Goal: Information Seeking & Learning: Find specific page/section

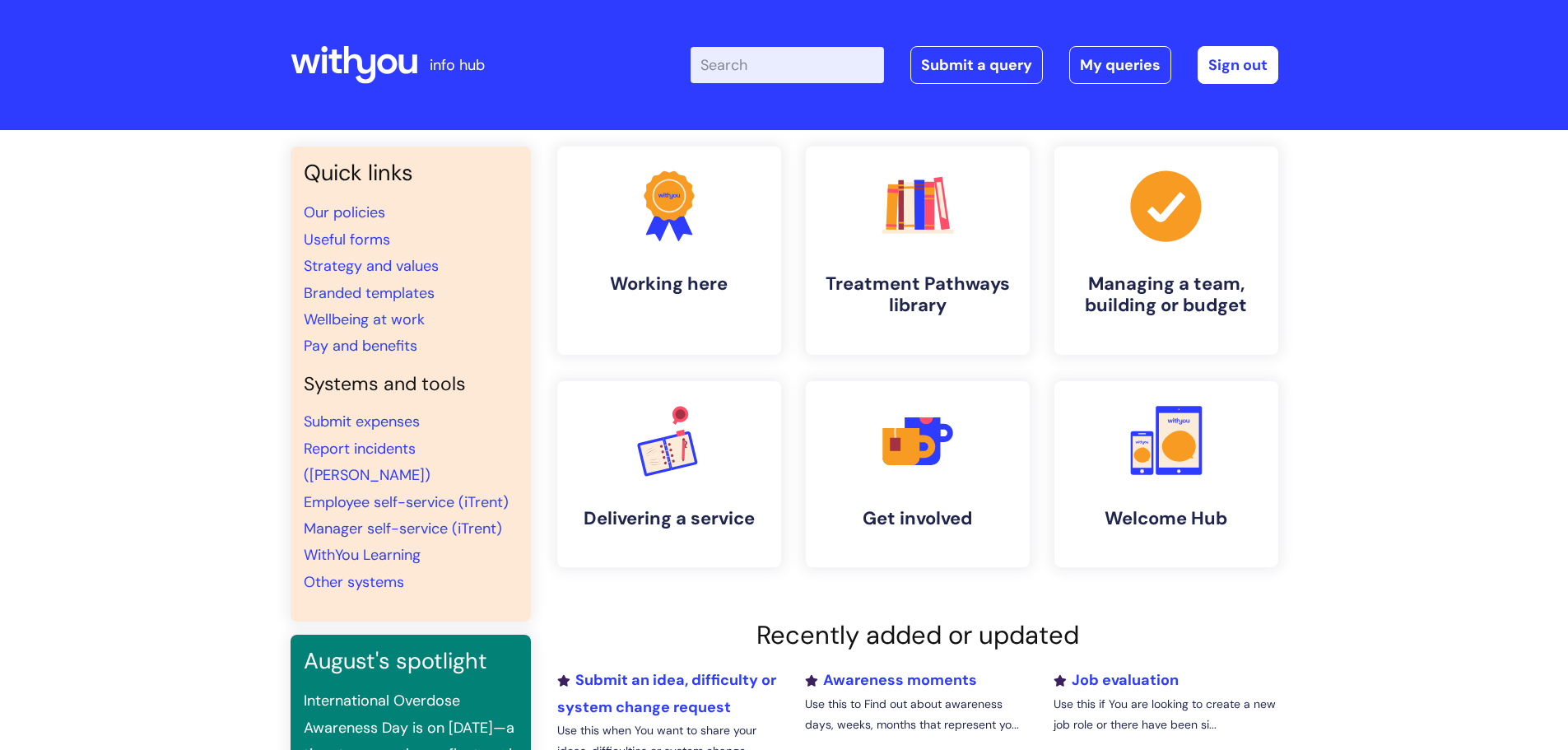
click at [802, 71] on input "Enter your search term here..." at bounding box center [787, 65] width 193 height 36
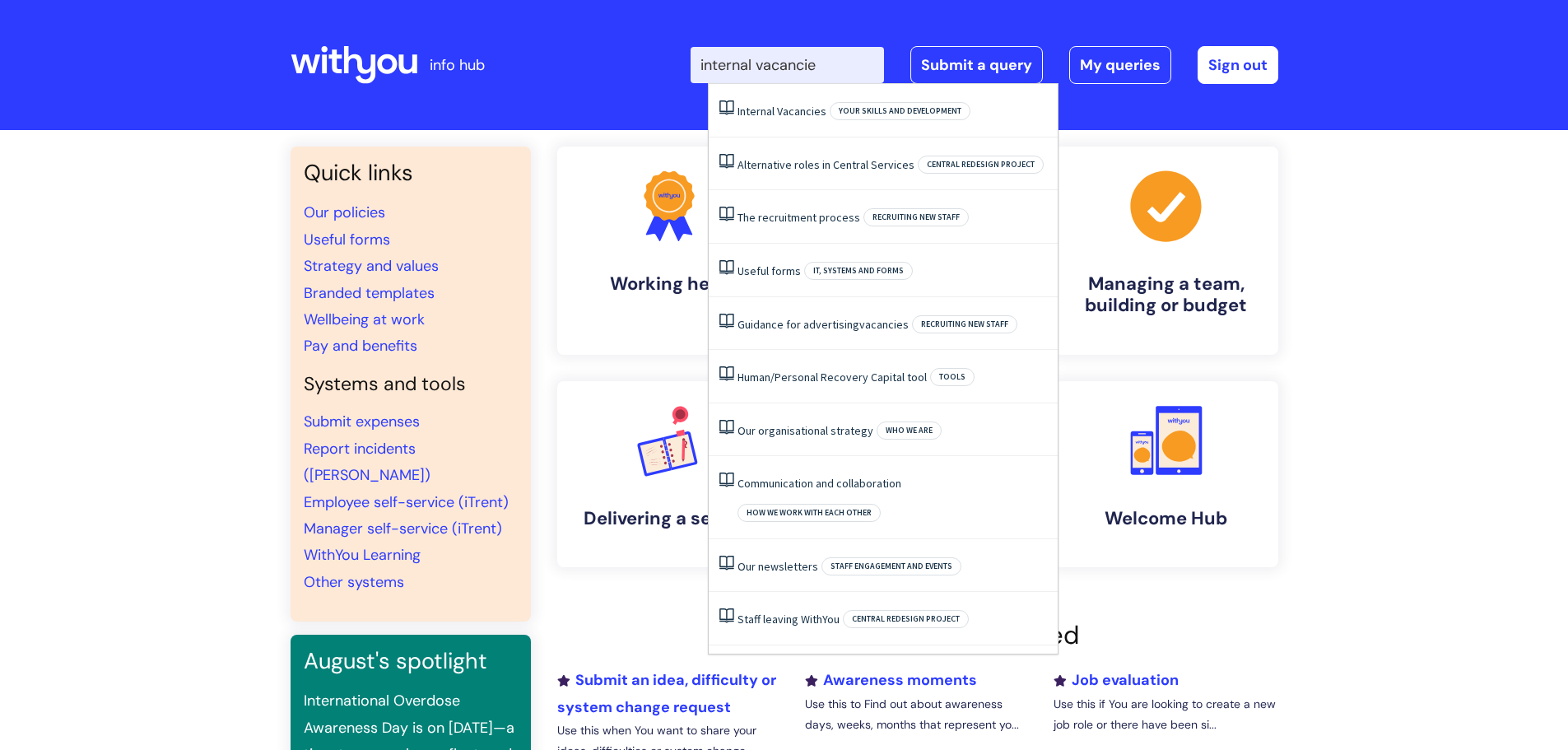
type input "internal vacancies"
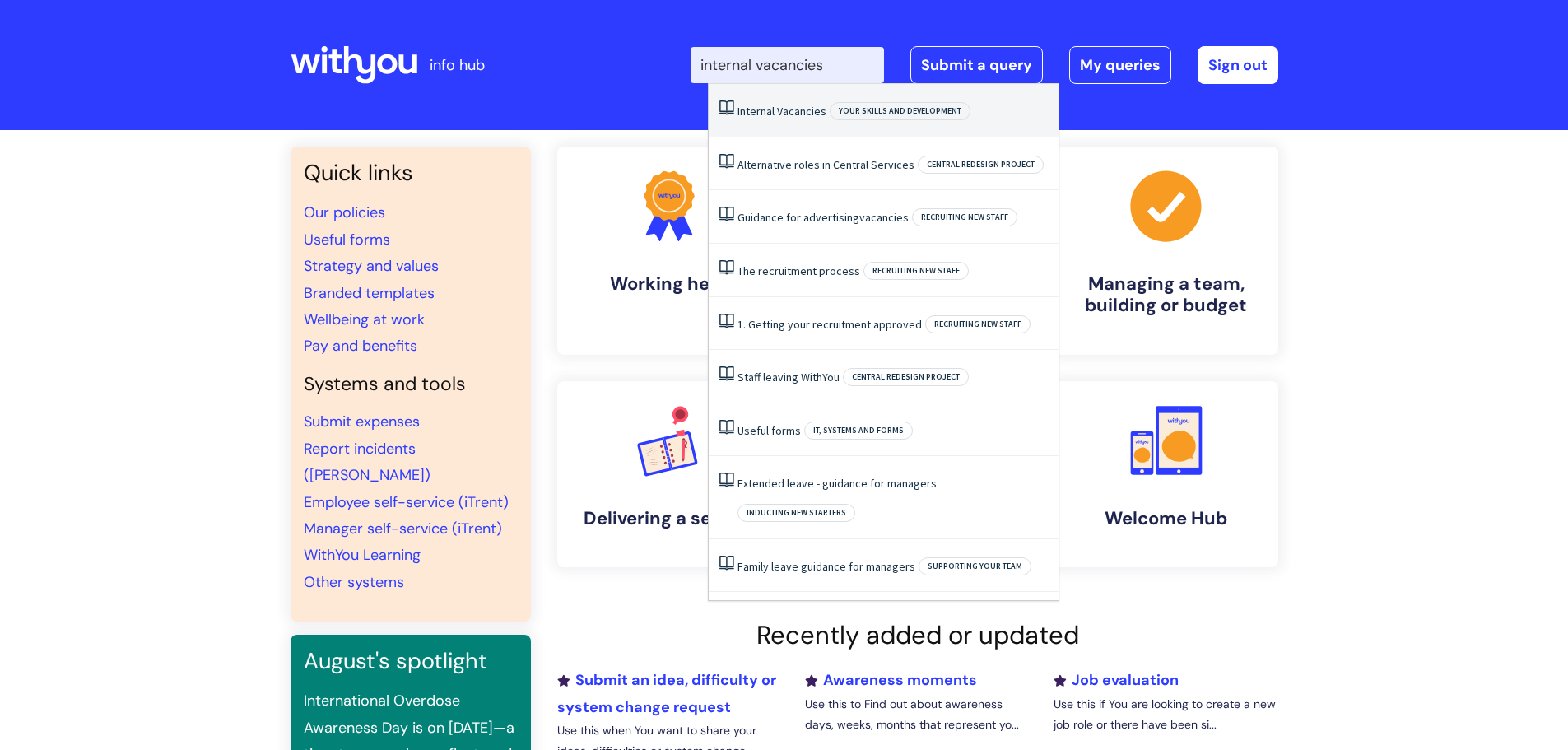
click at [810, 113] on span "Vacancies" at bounding box center [801, 111] width 50 height 15
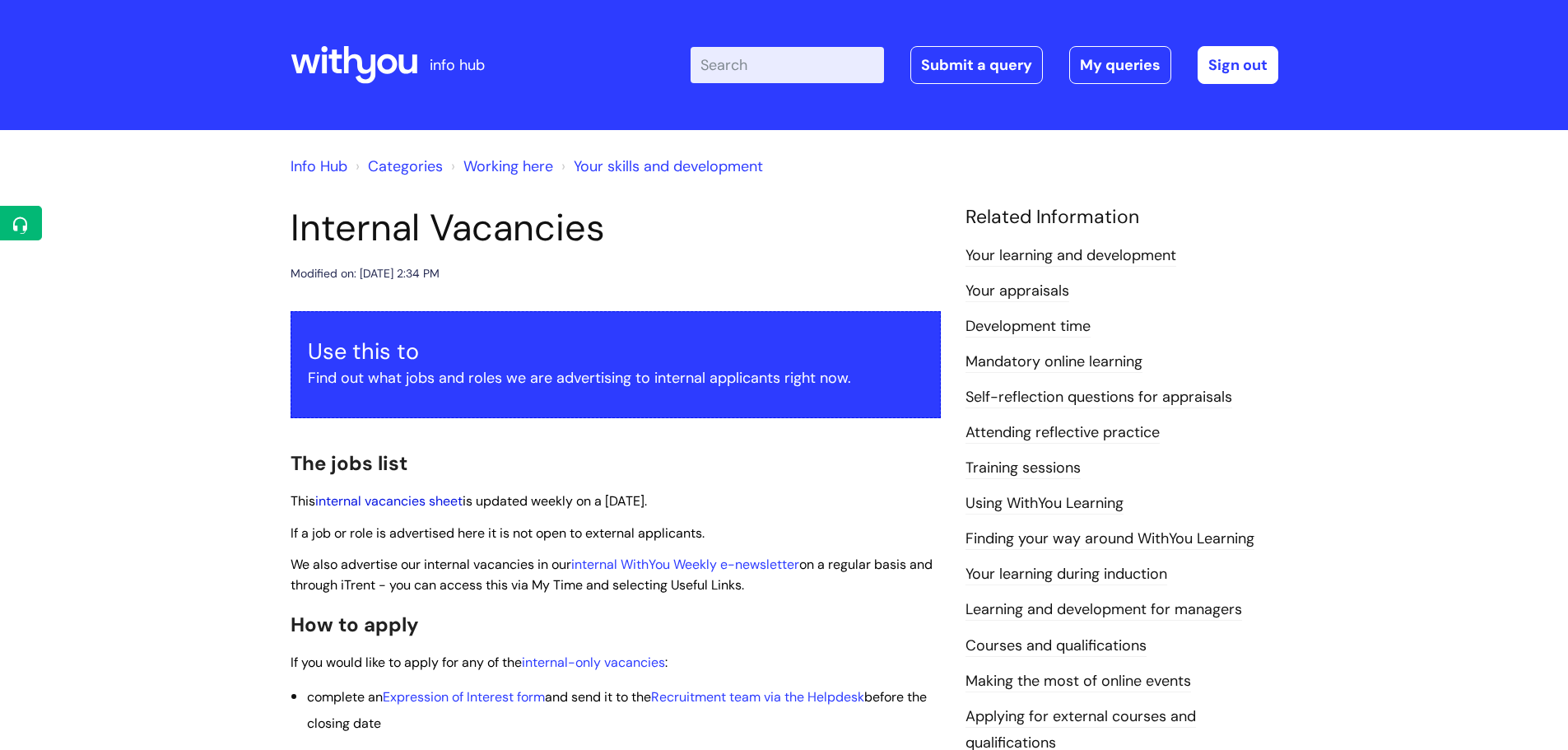
click at [387, 499] on link "internal vacancies sheet" at bounding box center [389, 501] width 148 height 17
